Goal: Answer question/provide support: Share knowledge or assist other users

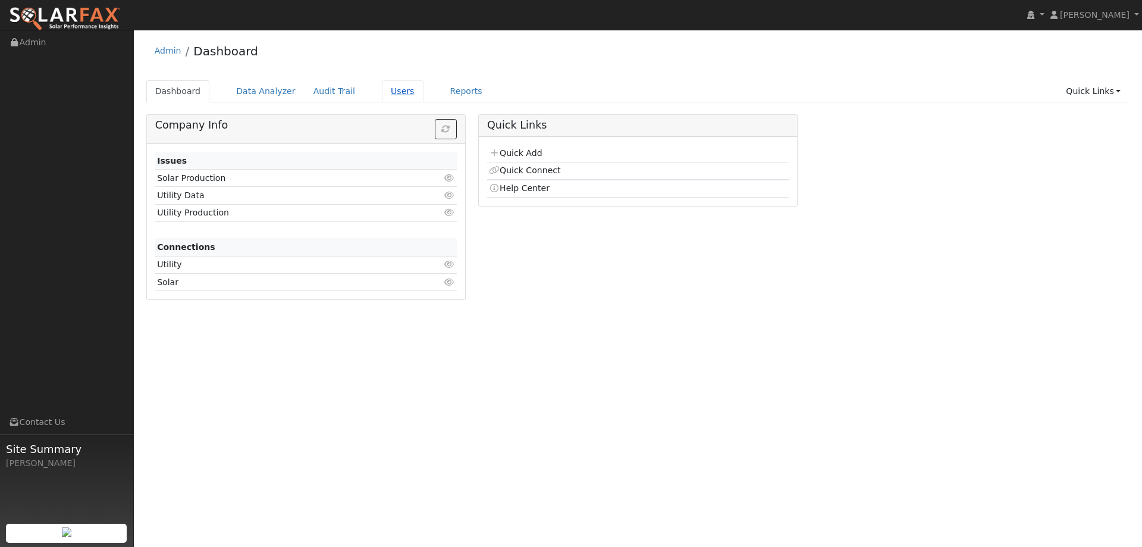
click at [390, 95] on link "Users" at bounding box center [403, 91] width 42 height 22
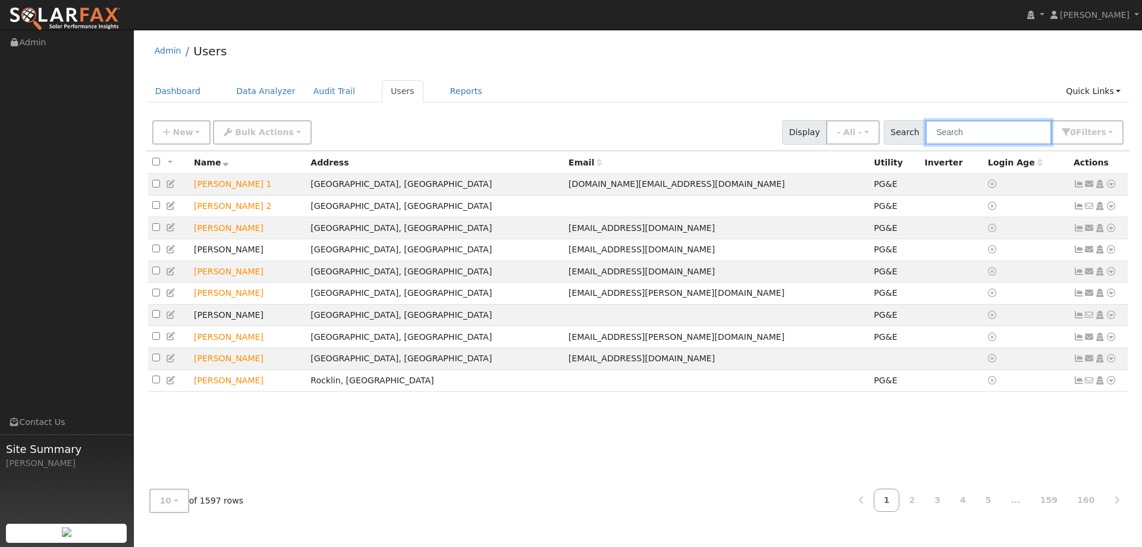
click at [976, 127] on input "text" at bounding box center [989, 132] width 126 height 24
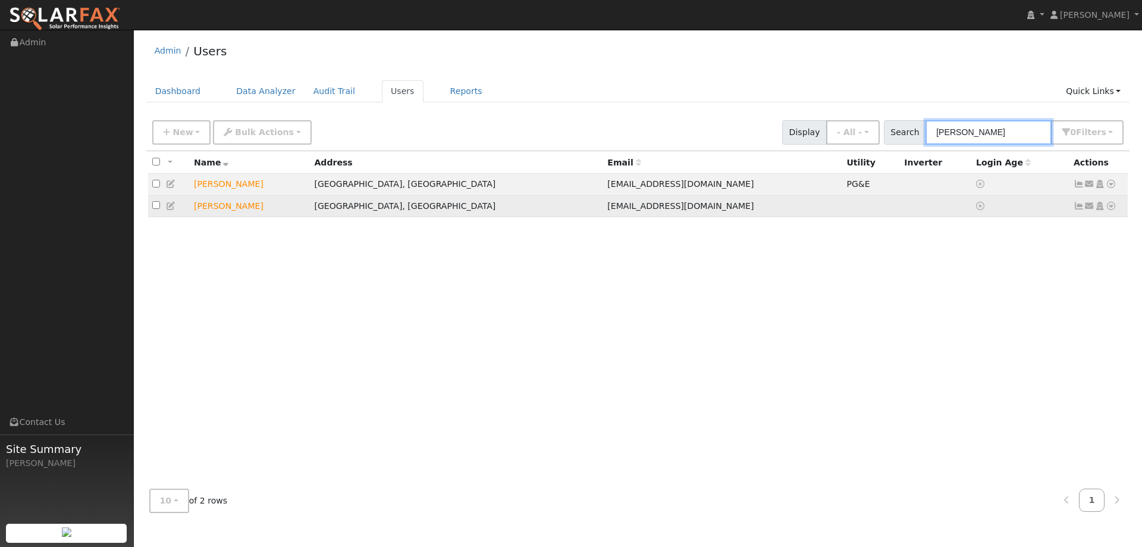
type input "Diann"
click at [1118, 206] on td "Send Email... Copy a Link Reset Password Open Access Data Analyzer Reports Scen…" at bounding box center [1099, 206] width 59 height 22
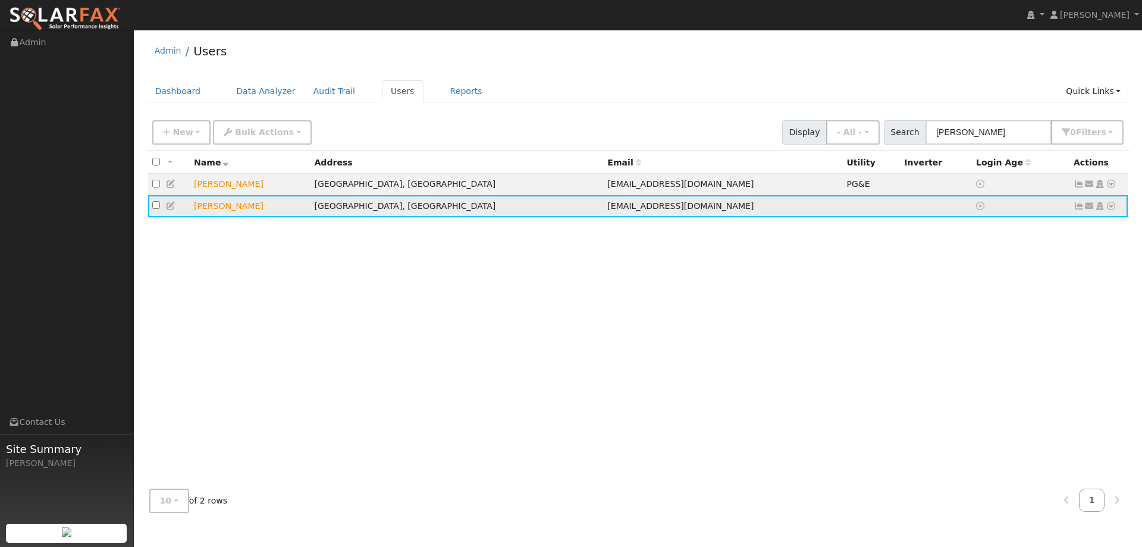
drag, startPoint x: 1116, startPoint y: 208, endPoint x: 1108, endPoint y: 214, distance: 9.3
click at [1113, 209] on icon at bounding box center [1111, 206] width 11 height 8
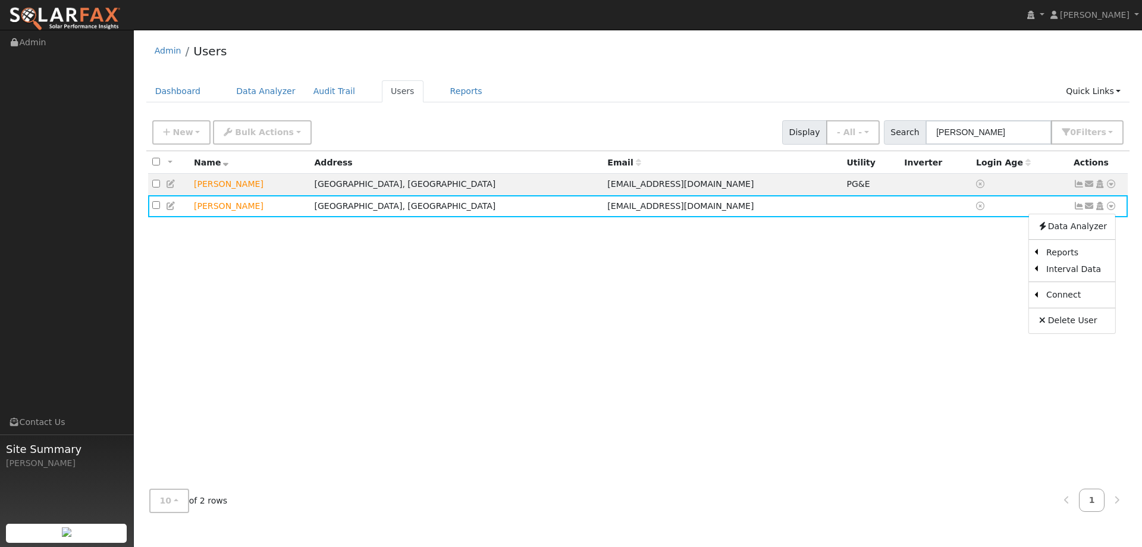
click at [0, 0] on link "Utility" at bounding box center [0, 0] width 0 height 0
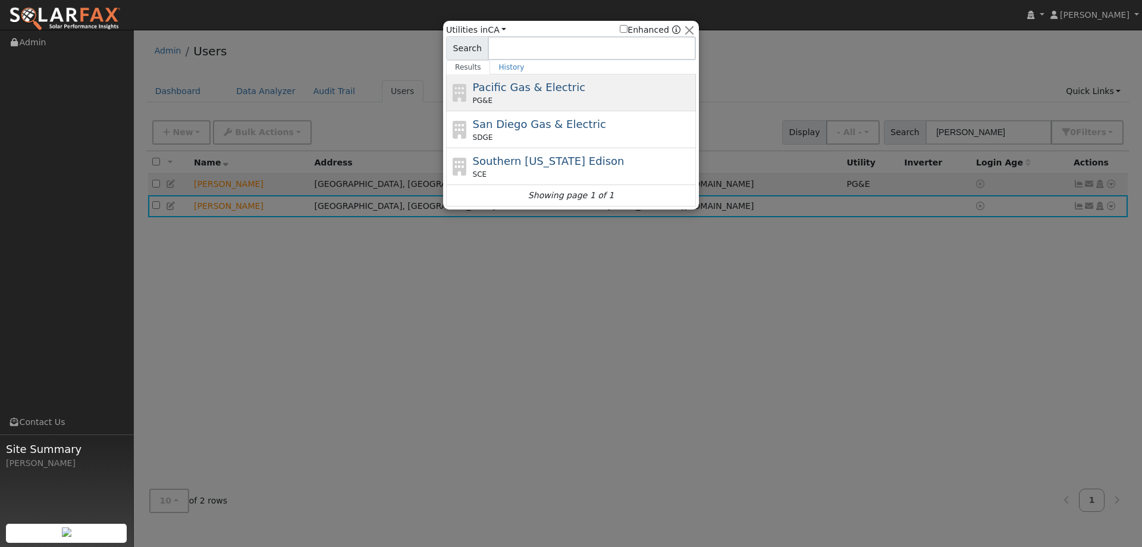
click at [574, 85] on div "Pacific Gas & Electric PG&E" at bounding box center [583, 92] width 221 height 27
